Goal: Task Accomplishment & Management: Use online tool/utility

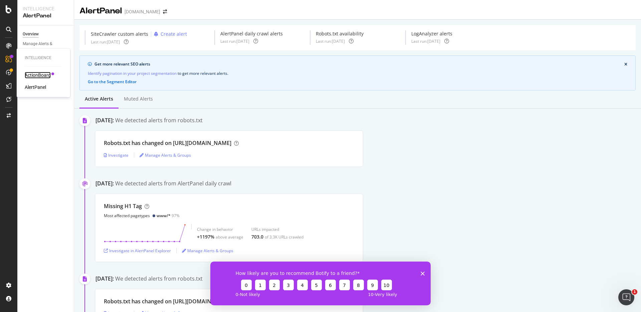
click at [41, 75] on div "ActionBoard" at bounding box center [38, 75] width 26 height 7
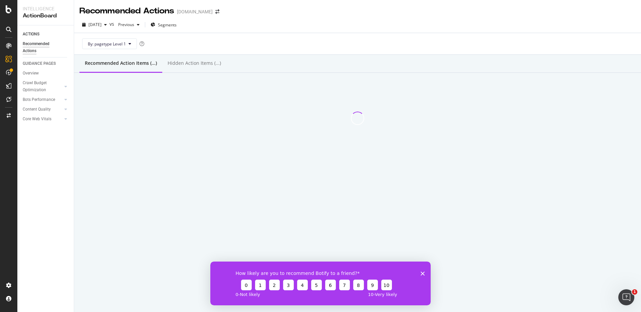
click at [424, 275] on div "How likely are you to recommend Botify to a friend? 0 1 2 3 4 5 6 7 8 9 10 0 - …" at bounding box center [320, 283] width 220 height 44
click at [422, 273] on polygon "Fermer l'enquête" at bounding box center [423, 273] width 4 height 4
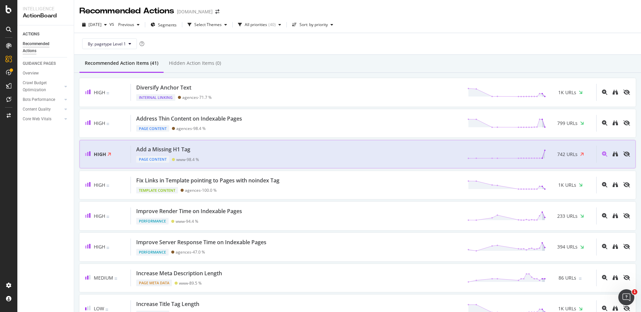
click at [248, 151] on div "Add a Missing H1 Tag Page Content www - 98.4 % 742 URLs" at bounding box center [364, 154] width 466 height 17
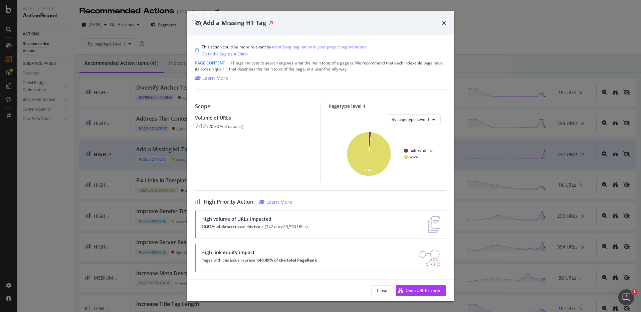
scroll to position [0, 0]
click at [444, 23] on icon "times" at bounding box center [444, 22] width 4 height 5
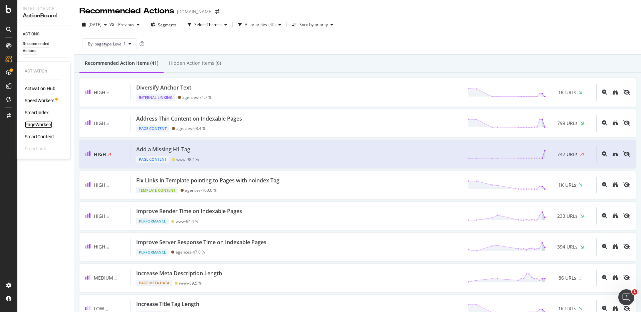
click at [41, 125] on div "PageWorkers" at bounding box center [39, 124] width 28 height 7
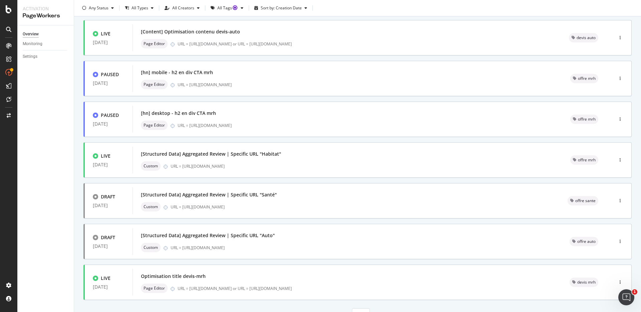
scroll to position [194, 0]
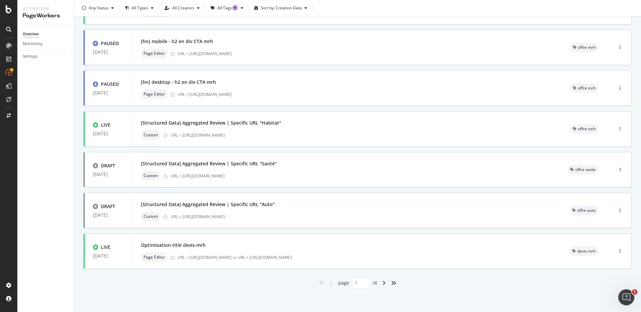
click at [73, 136] on div "Overview Monitoring Settings" at bounding box center [45, 168] width 56 height 287
click at [126, 287] on div "page 1 / 4" at bounding box center [358, 283] width 549 height 12
click at [122, 282] on div "page 1 / 4" at bounding box center [358, 283] width 549 height 12
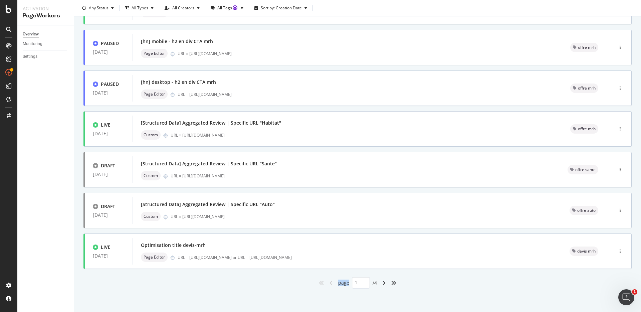
click at [122, 282] on div "page 1 / 4" at bounding box center [358, 283] width 549 height 12
click at [114, 281] on div "page 1 / 4" at bounding box center [358, 283] width 549 height 12
click at [122, 281] on div "page 1 / 4" at bounding box center [358, 283] width 549 height 12
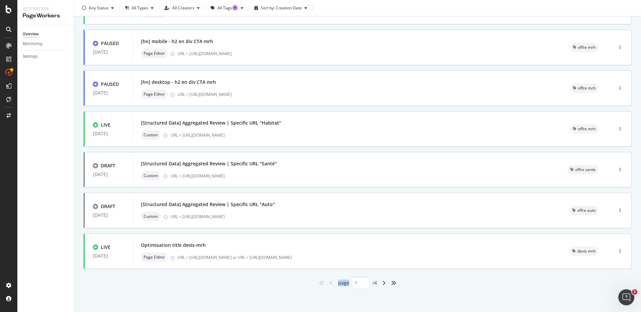
click at [122, 281] on div "page 1 / 4" at bounding box center [358, 283] width 549 height 12
click at [128, 282] on div "page 1 / 4" at bounding box center [358, 283] width 549 height 12
drag, startPoint x: 128, startPoint y: 282, endPoint x: 431, endPoint y: 280, distance: 303.7
click at [431, 280] on div "page 1 / 4" at bounding box center [358, 283] width 549 height 12
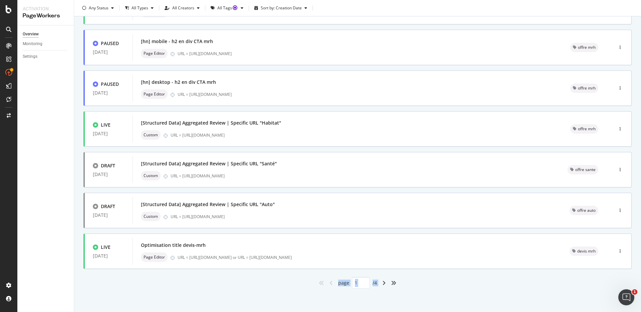
click at [431, 280] on div "page 1 / 4" at bounding box center [358, 283] width 549 height 12
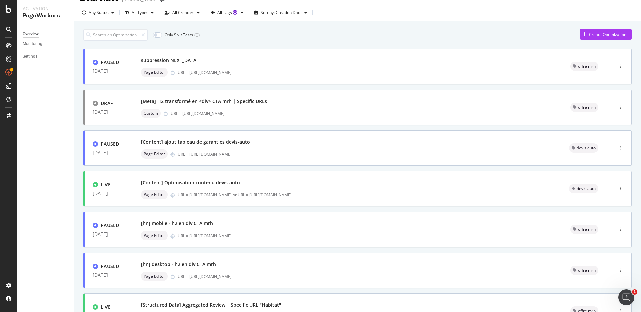
scroll to position [0, 0]
